Goal: Information Seeking & Learning: Understand process/instructions

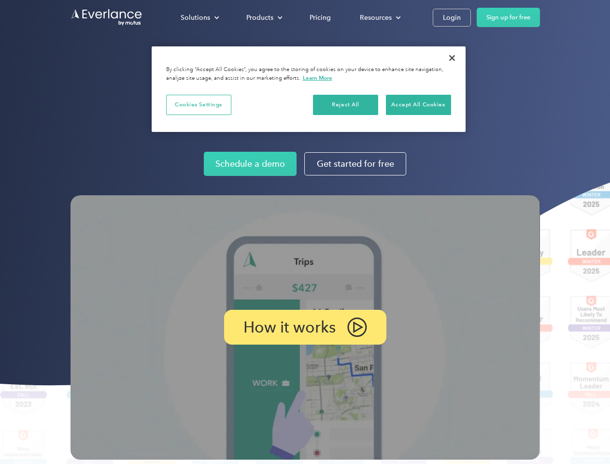
click at [305, 232] on img at bounding box center [306, 327] width 470 height 264
click at [200, 17] on div "Solutions" at bounding box center [195, 18] width 29 height 12
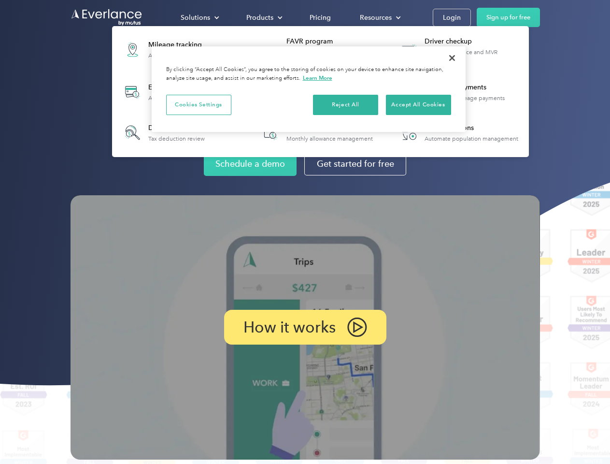
click at [263, 17] on div "Products" at bounding box center [260, 18] width 27 height 12
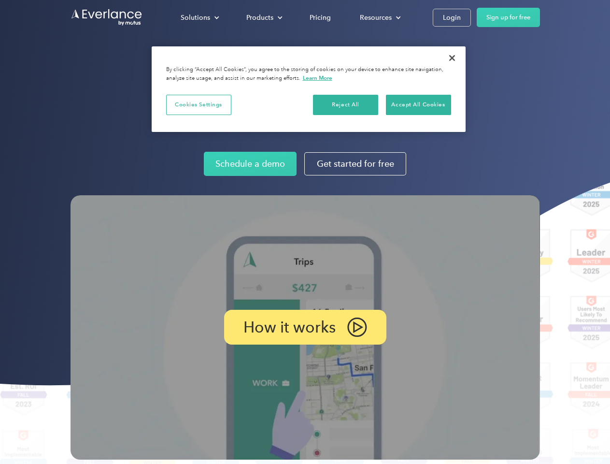
click at [379, 17] on div "Resources" at bounding box center [376, 18] width 32 height 12
click at [305, 327] on p "How it works" at bounding box center [290, 327] width 92 height 12
click at [199, 104] on button "Cookies Settings" at bounding box center [198, 105] width 65 height 20
click at [0, 0] on div "When you visit any website, it may store or retrieve information on your browse…" at bounding box center [0, 0] width 0 height 0
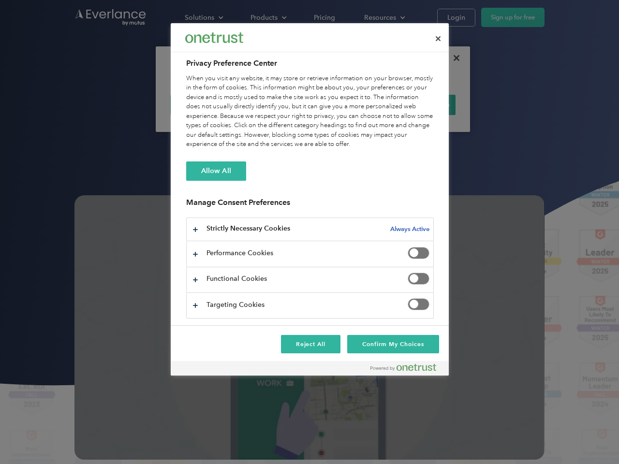
click at [419, 104] on div "When you visit any website, it may store or retrieve information on your browse…" at bounding box center [309, 111] width 247 height 75
click at [452, 58] on div at bounding box center [309, 232] width 619 height 464
